Goal: Information Seeking & Learning: Learn about a topic

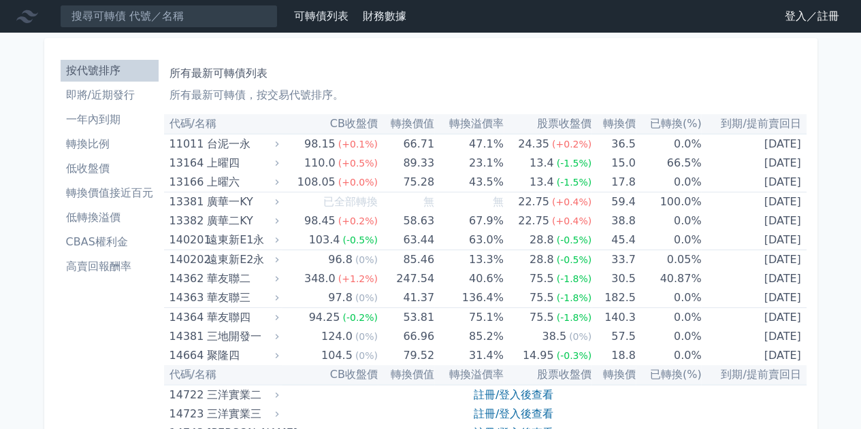
click at [112, 97] on li "即將/近期發行" at bounding box center [110, 95] width 98 height 16
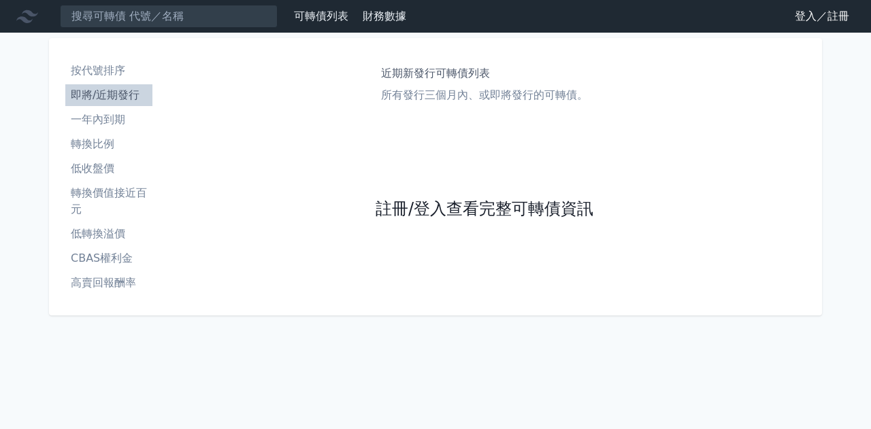
click at [488, 206] on link "註冊/登入查看完整可轉債資訊" at bounding box center [485, 210] width 218 height 22
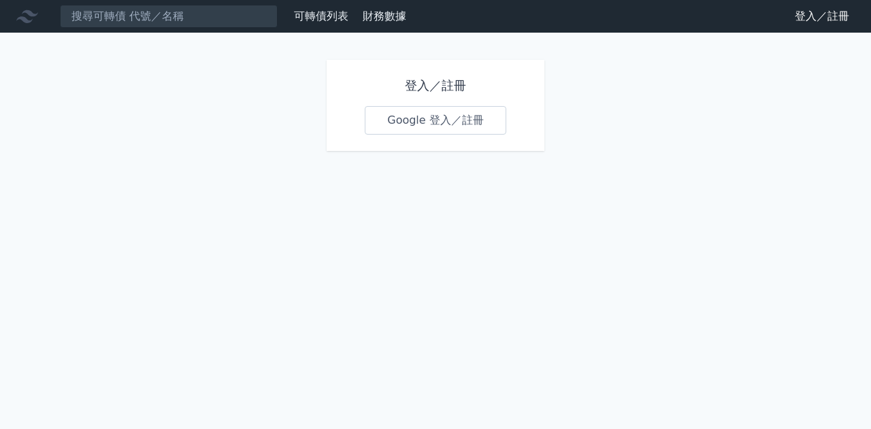
click at [451, 122] on link "Google 登入／註冊" at bounding box center [436, 120] width 142 height 29
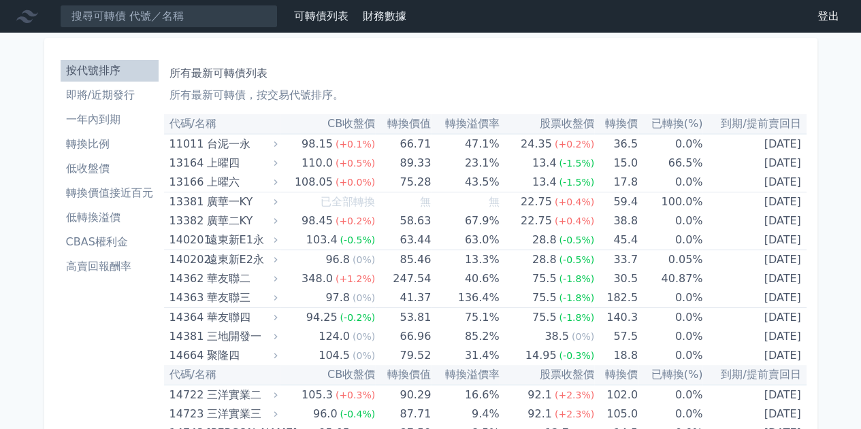
click at [127, 93] on li "即將/近期發行" at bounding box center [110, 95] width 98 height 16
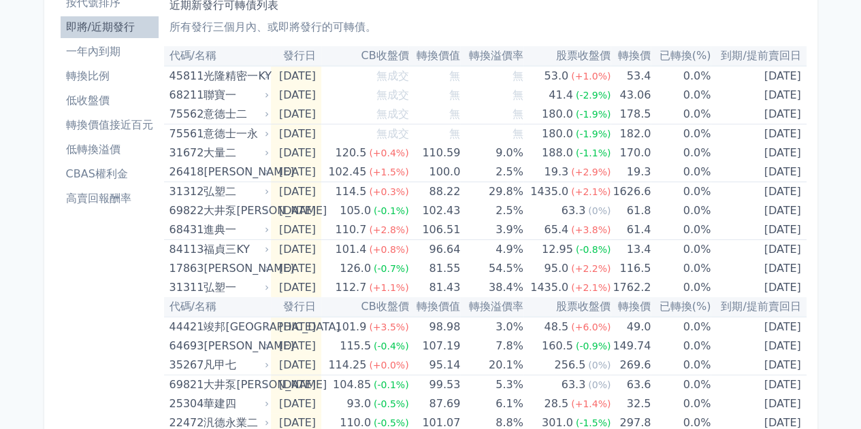
scroll to position [136, 0]
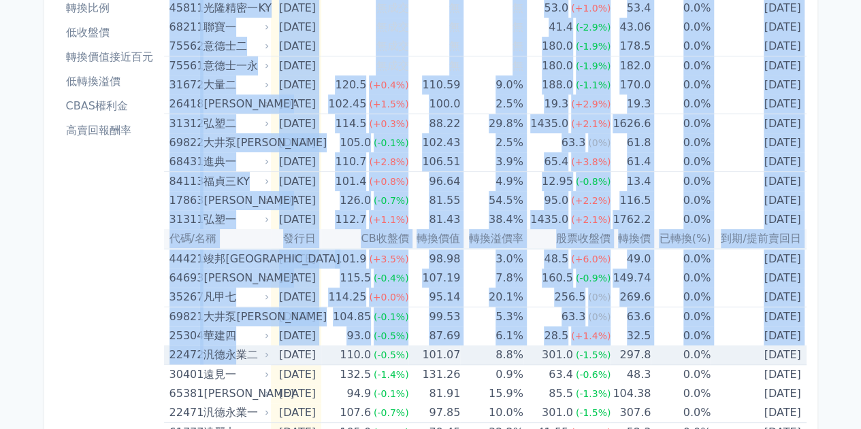
drag, startPoint x: 161, startPoint y: 354, endPoint x: 203, endPoint y: 359, distance: 43.1
click at [231, 359] on div "按代號排序 即將/近期發行 一年內到期 轉換比例 低收盤價 轉換價值接近百元 低轉換溢價 CBAS權利金 高賣回報酬率 近期新發行可轉債列表 所有發行三個月內…" at bounding box center [430, 354] width 751 height 882
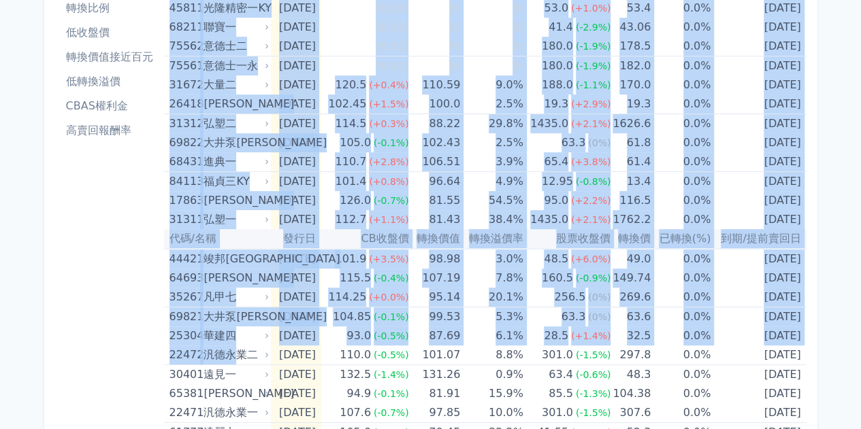
click at [132, 359] on div "按代號排序 即將/近期發行 一年內到期 轉換比例 低收盤價 轉換價值接近百元 低轉換溢價 CBAS權利金 高賣回報酬率" at bounding box center [109, 353] width 109 height 871
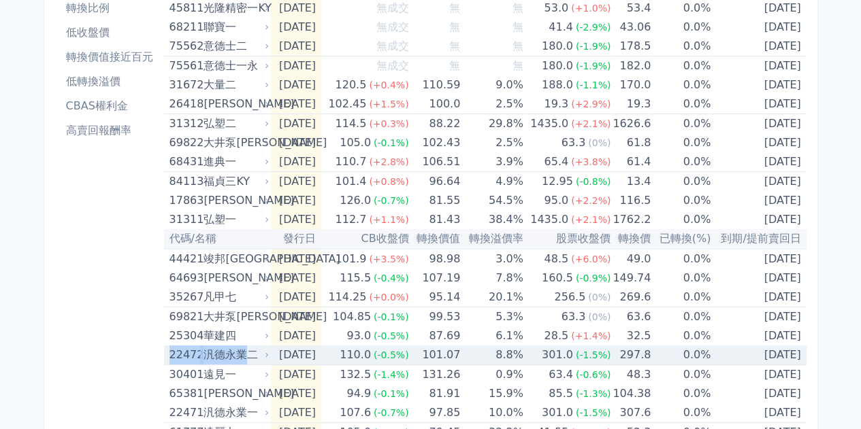
drag, startPoint x: 166, startPoint y: 354, endPoint x: 242, endPoint y: 357, distance: 76.2
click at [242, 357] on td "22472 汎德永業二" at bounding box center [217, 356] width 107 height 20
copy div "22472 汎德永業"
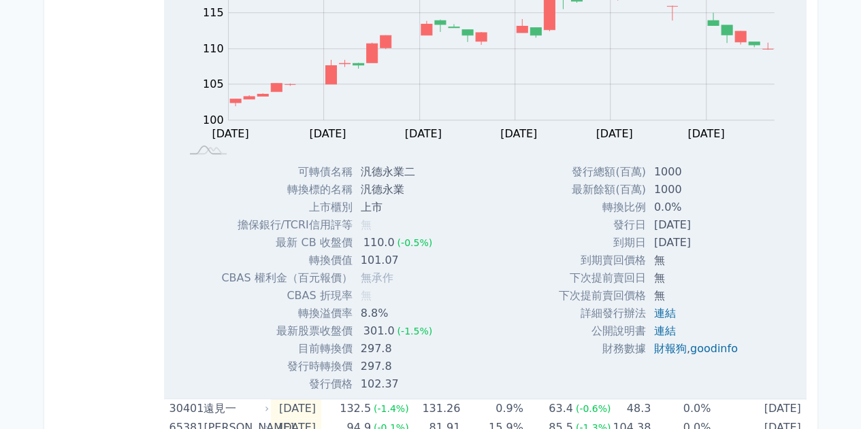
scroll to position [340, 0]
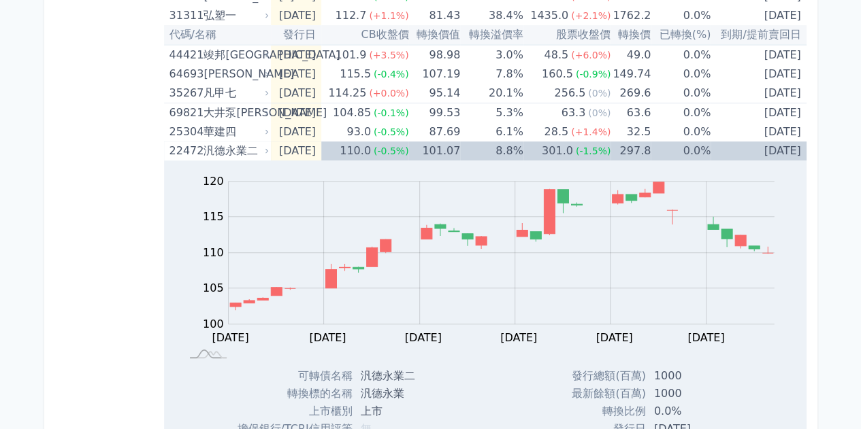
click at [143, 163] on div "按代號排序 即將/近期發行 一年內到期 轉換比例 低收盤價 轉換價值接近百元 低轉換溢價 CBAS權利金 高賣回報酬率" at bounding box center [109, 371] width 109 height 1314
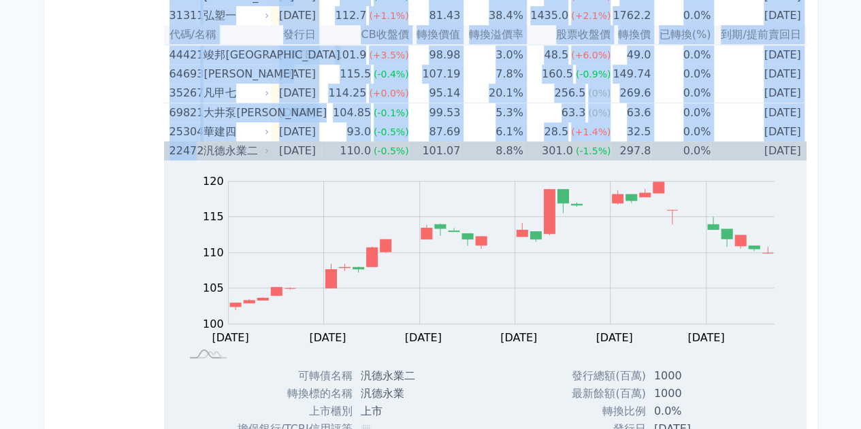
drag, startPoint x: 163, startPoint y: 150, endPoint x: 196, endPoint y: 153, distance: 33.4
click at [196, 153] on div "按代號排序 即將/近期發行 一年內到期 轉換比例 低收盤價 轉換價值接近百元 低轉換溢價 CBAS權利金 高賣回報酬率 近期新發行可轉債列表 所有發行三個月內…" at bounding box center [430, 371] width 751 height 1325
click at [129, 162] on div "按代號排序 即將/近期發行 一年內到期 轉換比例 低收盤價 轉換價值接近百元 低轉換溢價 CBAS權利金 高賣回報酬率" at bounding box center [109, 371] width 109 height 1314
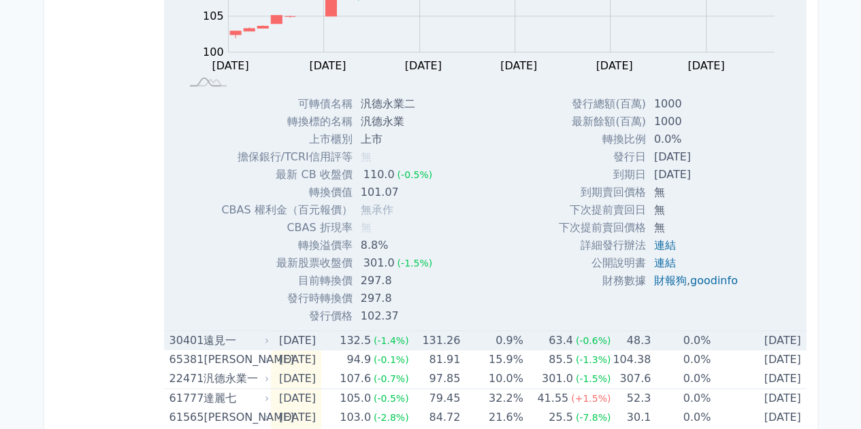
scroll to position [680, 0]
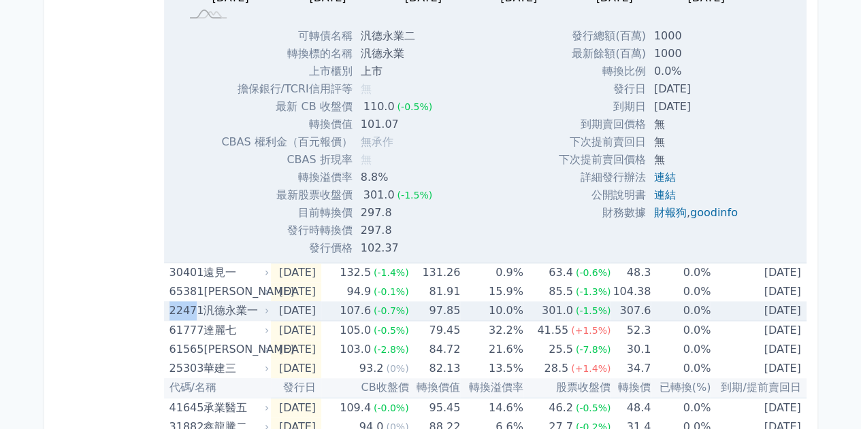
drag, startPoint x: 166, startPoint y: 310, endPoint x: 193, endPoint y: 312, distance: 26.7
click at [193, 312] on td "22471 汎德永業一" at bounding box center [217, 311] width 107 height 20
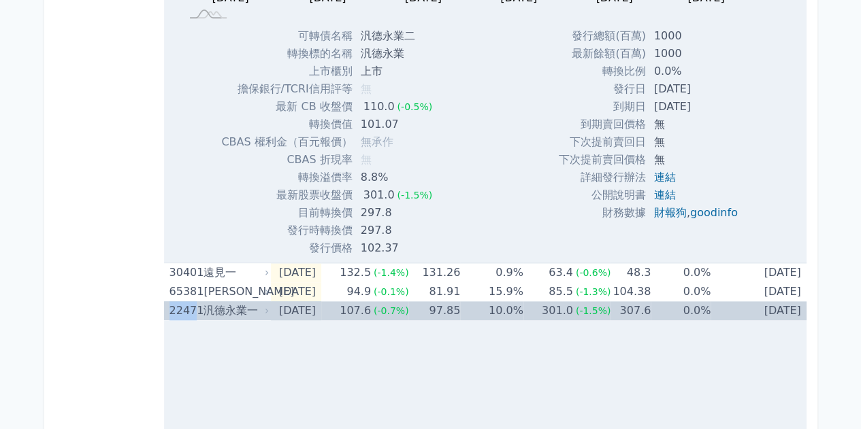
copy div "2247"
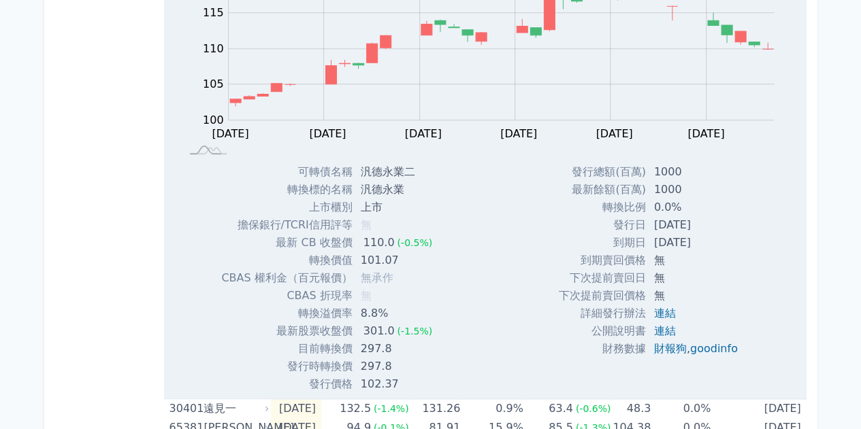
scroll to position [272, 0]
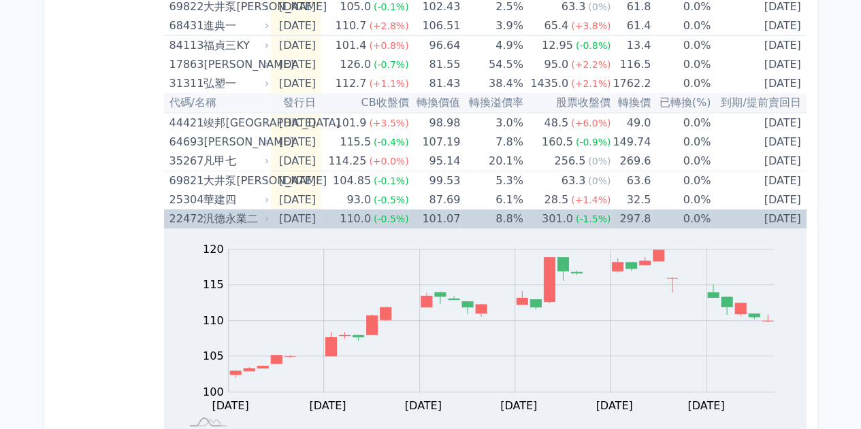
click at [222, 219] on div "汎德永業二" at bounding box center [234, 219] width 63 height 19
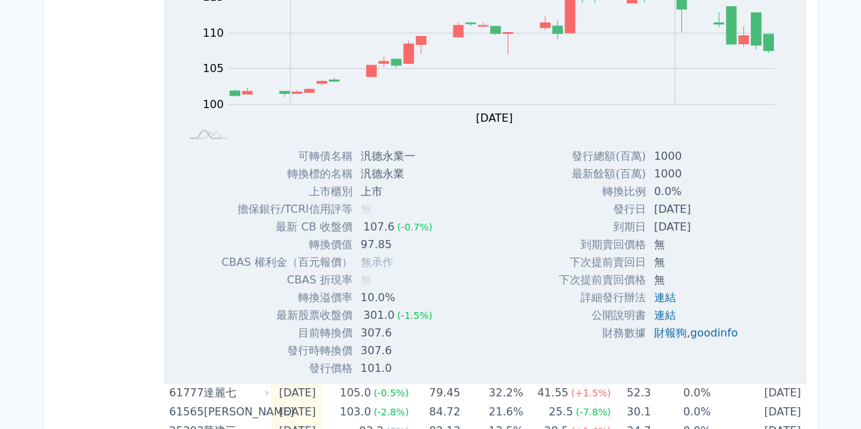
scroll to position [278, 0]
